Goal: Task Accomplishment & Management: Complete application form

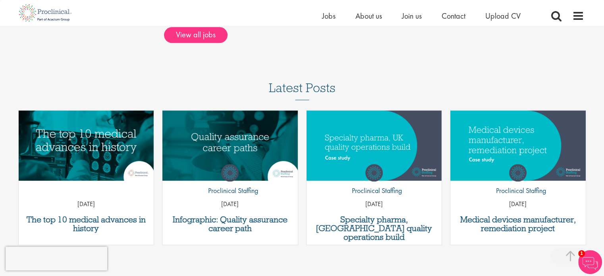
scroll to position [632, 0]
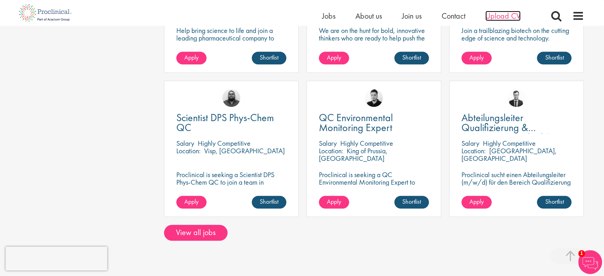
drag, startPoint x: 505, startPoint y: 15, endPoint x: 496, endPoint y: 35, distance: 22.7
click at [505, 15] on span "Upload CV" at bounding box center [502, 16] width 35 height 10
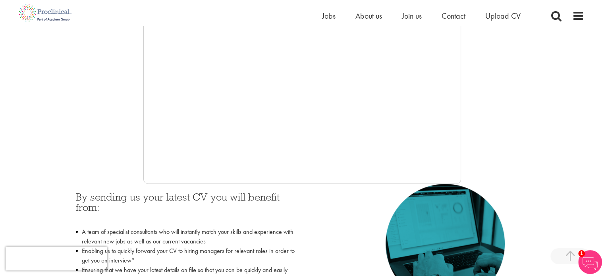
scroll to position [198, 0]
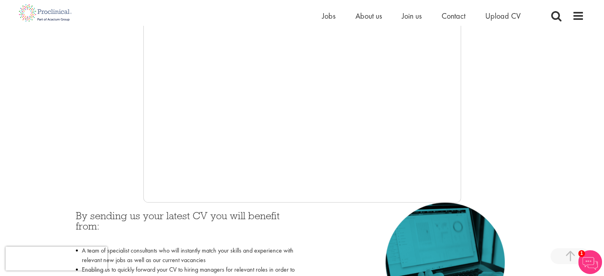
click at [85, 143] on div at bounding box center [302, 83] width 564 height 238
click at [104, 147] on div at bounding box center [302, 83] width 564 height 238
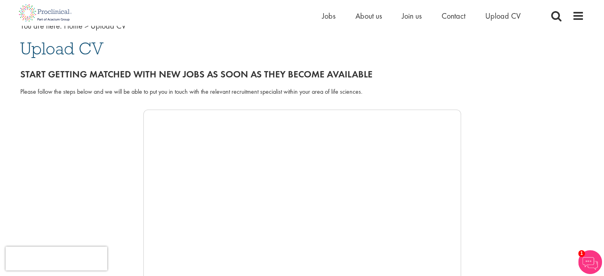
scroll to position [0, 0]
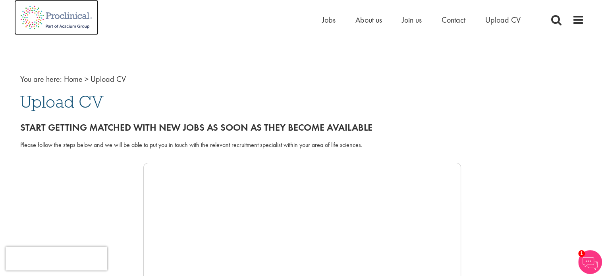
click at [81, 16] on img at bounding box center [56, 17] width 84 height 35
